Goal: Task Accomplishment & Management: Manage account settings

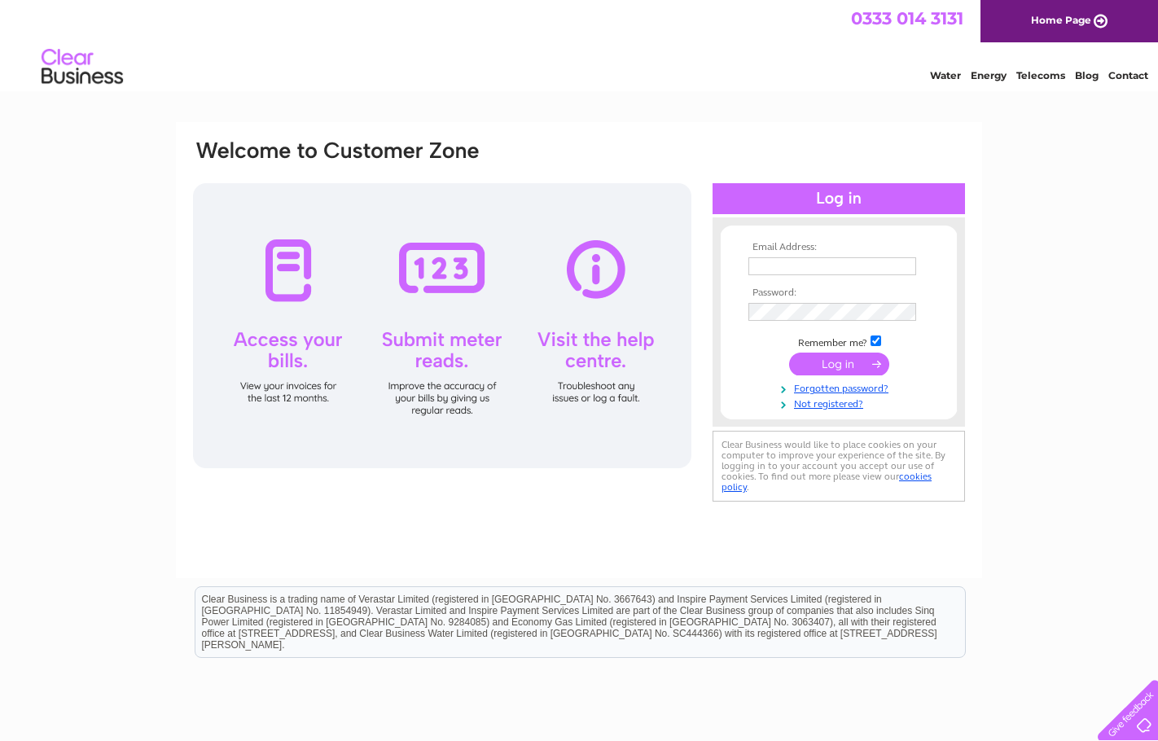
type input "tlk762@aol.com"
click at [828, 363] on input "submit" at bounding box center [839, 364] width 100 height 23
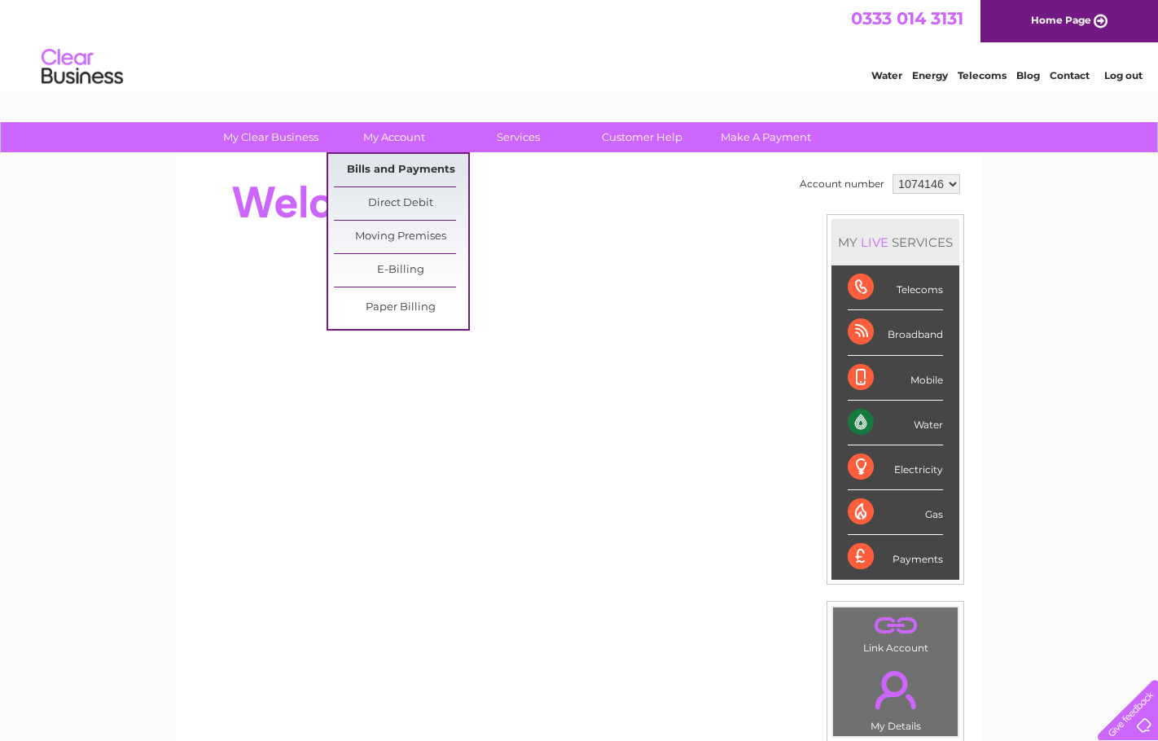
click at [389, 168] on link "Bills and Payments" at bounding box center [401, 170] width 134 height 33
